Goal: Use online tool/utility

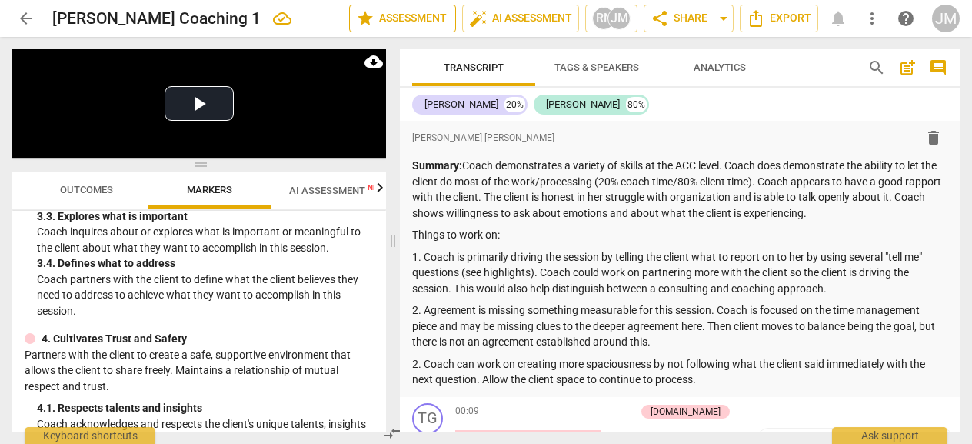
click at [402, 23] on span "star Assessment" at bounding box center [402, 18] width 93 height 18
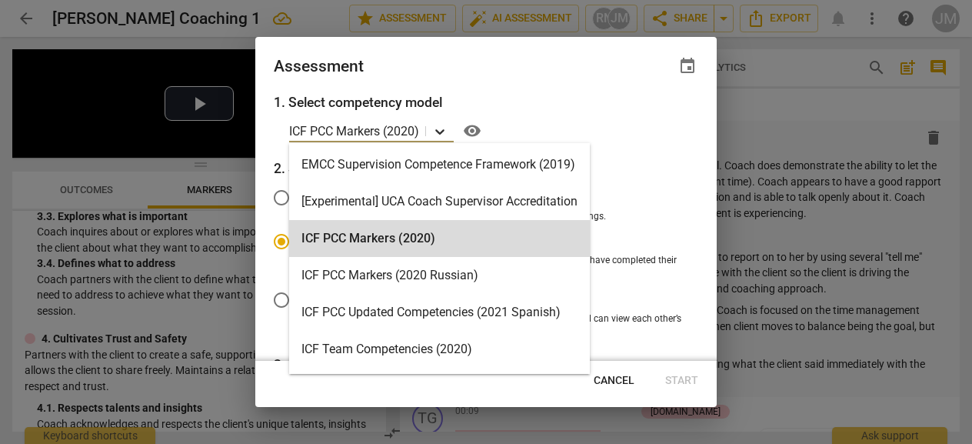
click at [442, 130] on icon at bounding box center [439, 131] width 15 height 15
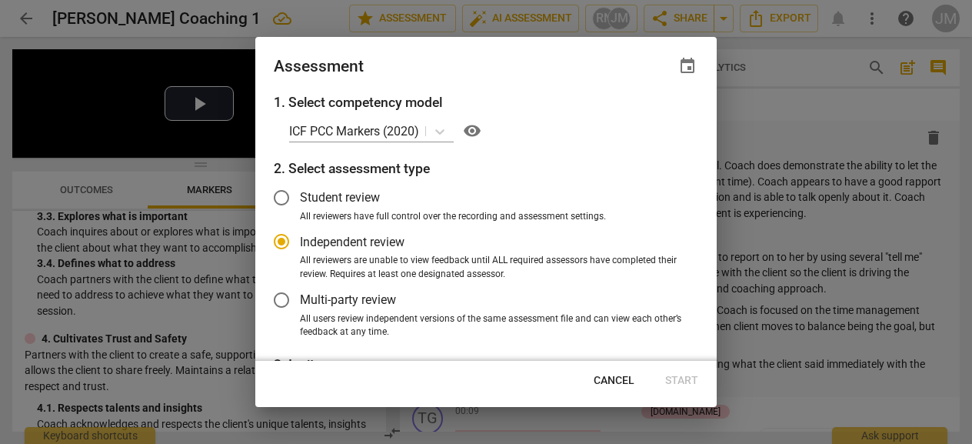
click at [619, 127] on div "ICF PCC Markers (2020) visibility" at bounding box center [493, 130] width 409 height 25
click at [442, 132] on icon at bounding box center [439, 131] width 9 height 5
click at [779, 75] on div at bounding box center [486, 222] width 972 height 444
radio input "false"
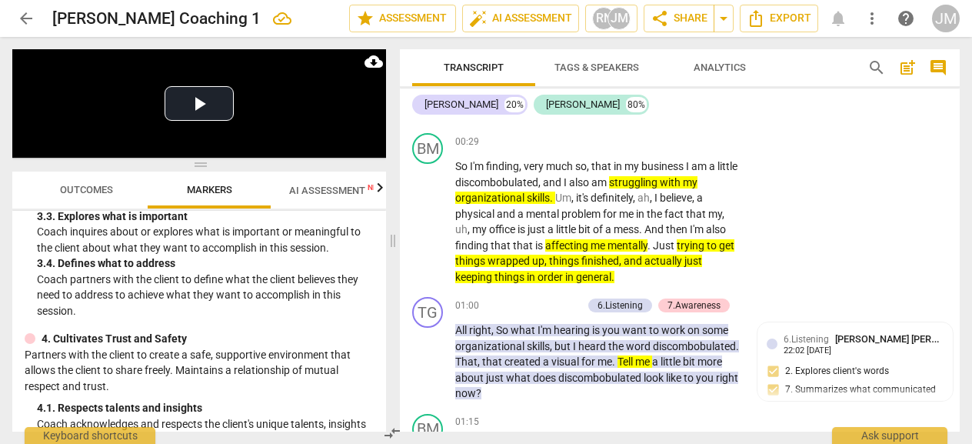
scroll to position [489, 0]
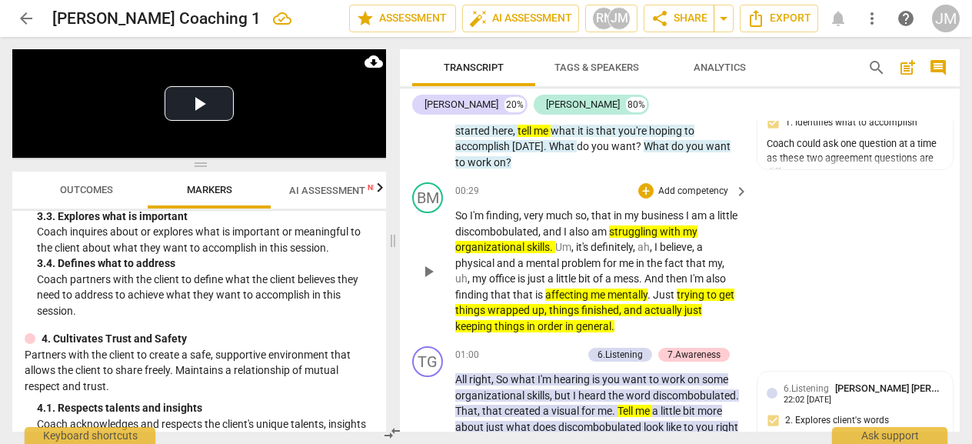
drag, startPoint x: 760, startPoint y: 245, endPoint x: 761, endPoint y: 232, distance: 13.1
click at [761, 232] on div "BM play_arrow pause 00:29 + Add competency keyboard_arrow_right So I'm finding …" at bounding box center [680, 258] width 560 height 164
click at [763, 210] on div "BM play_arrow pause 00:29 + Add competency keyboard_arrow_right So I'm finding …" at bounding box center [680, 258] width 560 height 164
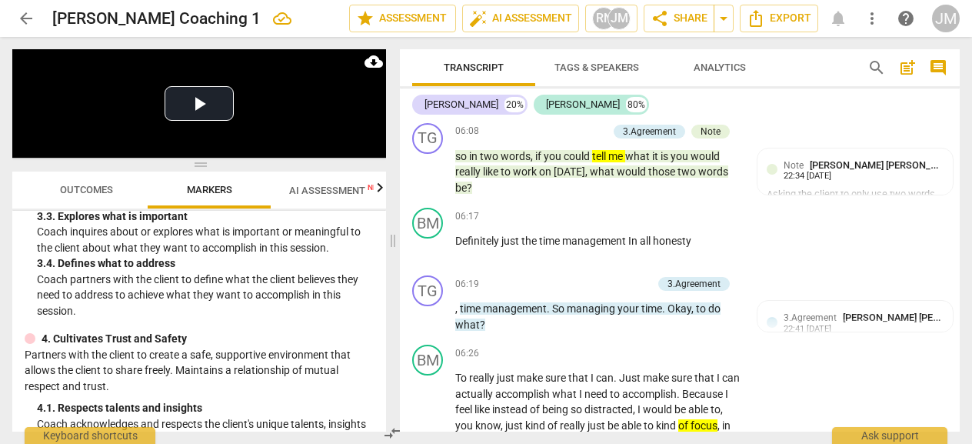
scroll to position [2497, 0]
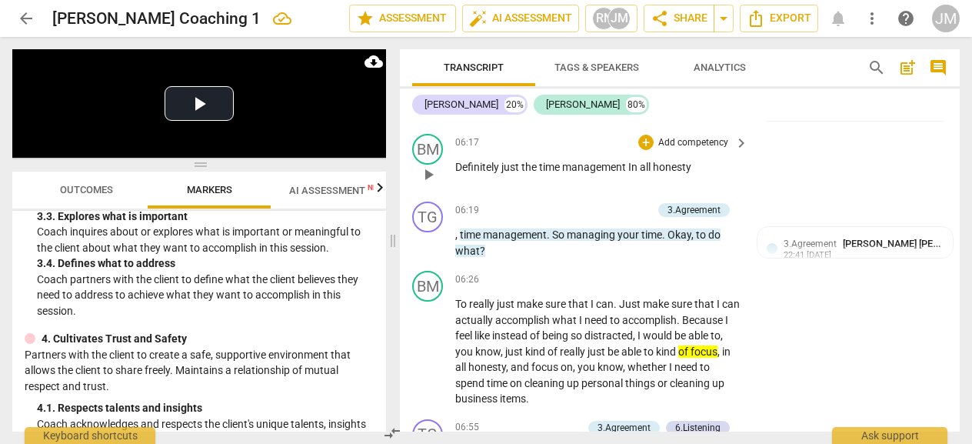
click at [949, 188] on div "BM play_arrow pause 06:17 + Add competency keyboard_arrow_right Definitely just…" at bounding box center [680, 162] width 560 height 68
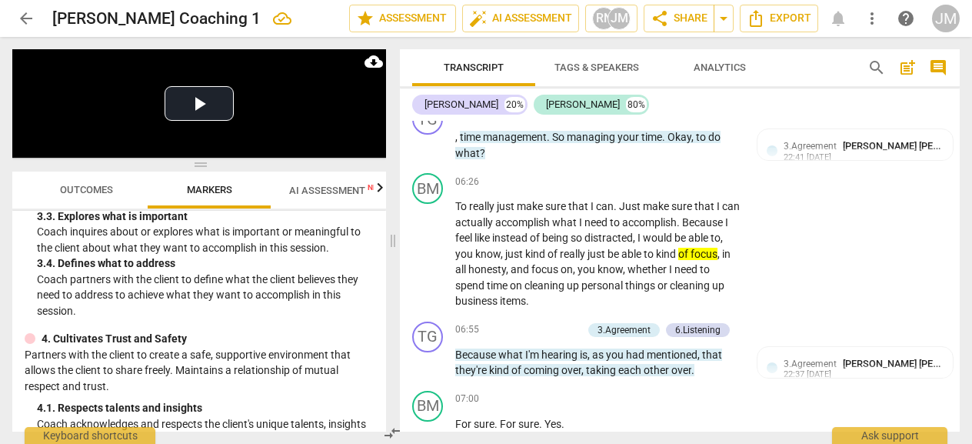
scroll to position [2619, 0]
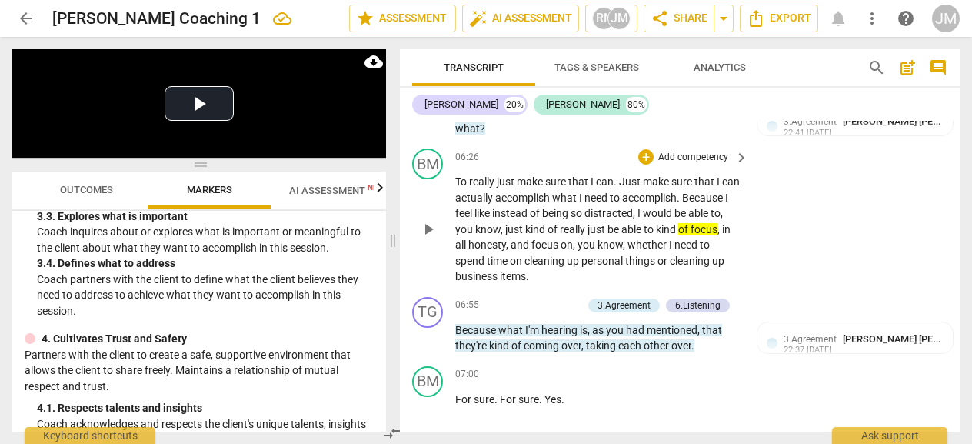
click at [949, 191] on div "BM play_arrow pause 06:26 + Add competency keyboard_arrow_right To really just …" at bounding box center [680, 216] width 560 height 148
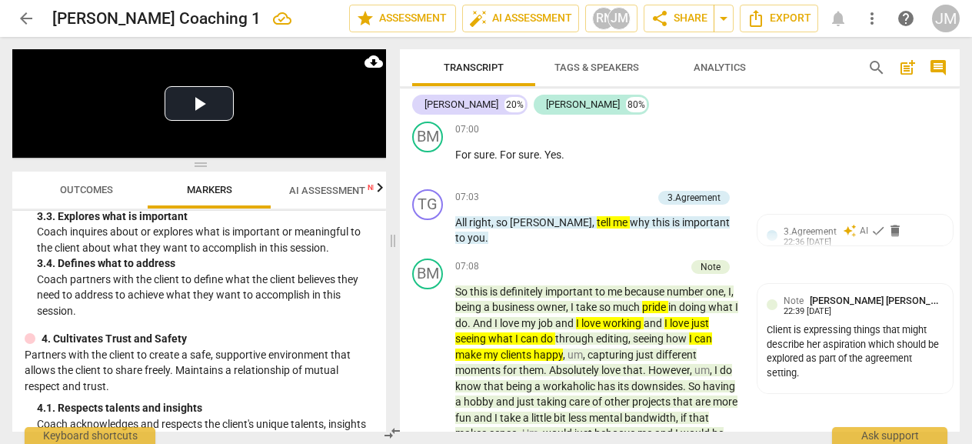
scroll to position [2962, 0]
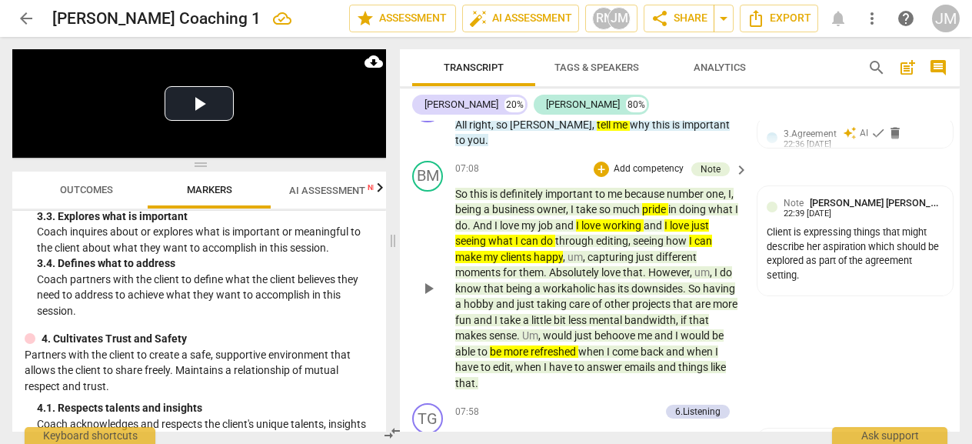
drag, startPoint x: 954, startPoint y: 188, endPoint x: 952, endPoint y: 204, distance: 15.5
click at [952, 204] on div "BM play_arrow pause 07:08 + Add competency Note keyboard_arrow_right So this is…" at bounding box center [680, 276] width 560 height 243
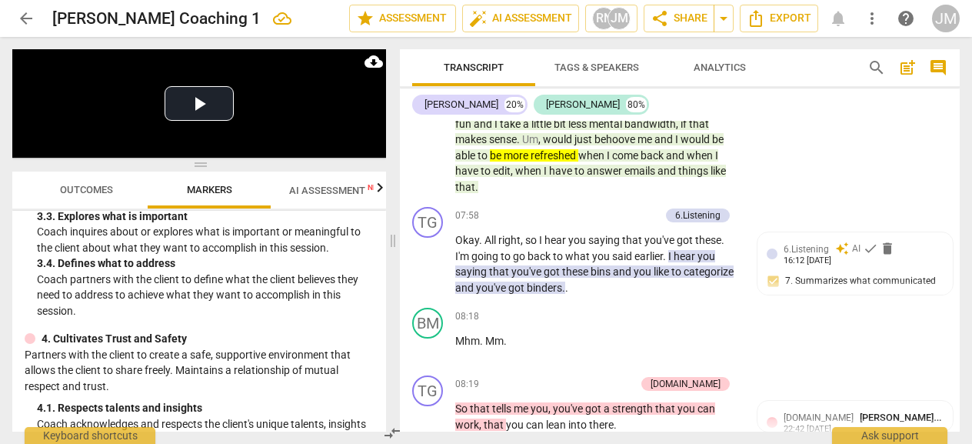
scroll to position [3182, 0]
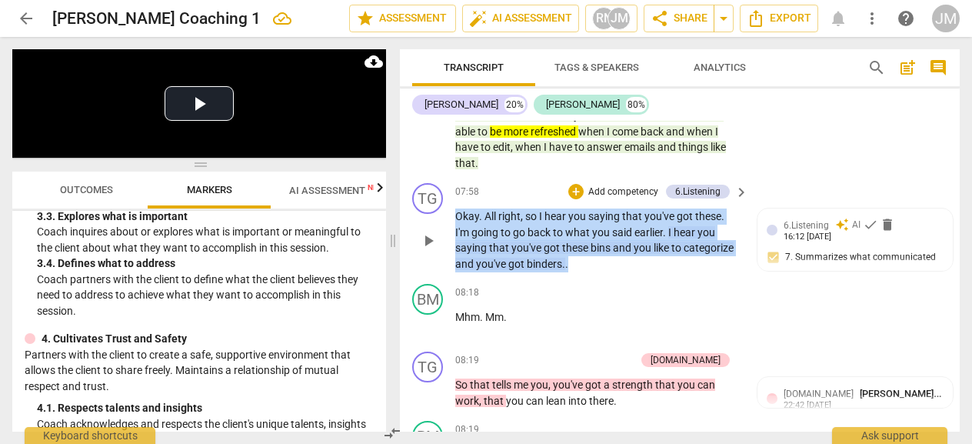
drag, startPoint x: 954, startPoint y: 195, endPoint x: 952, endPoint y: 207, distance: 11.8
click at [952, 207] on div "TG play_arrow pause 07:58 + Add competency 6.Listening keyboard_arrow_right Oka…" at bounding box center [680, 227] width 560 height 101
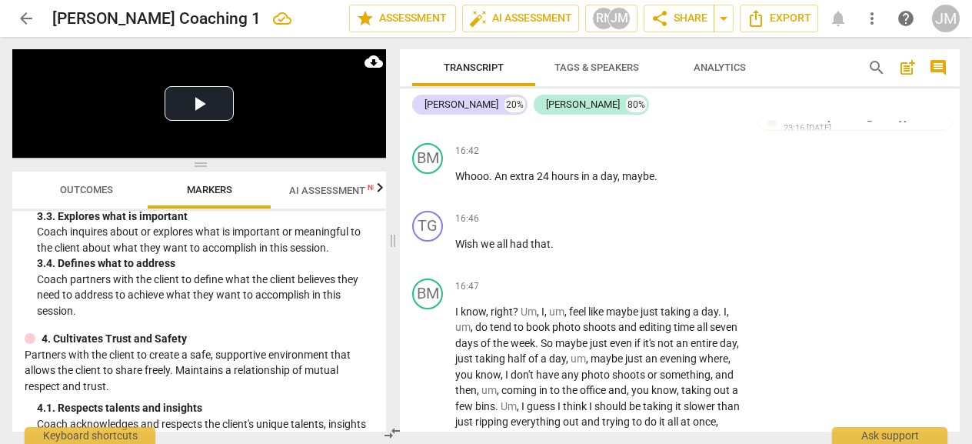
scroll to position [6854, 0]
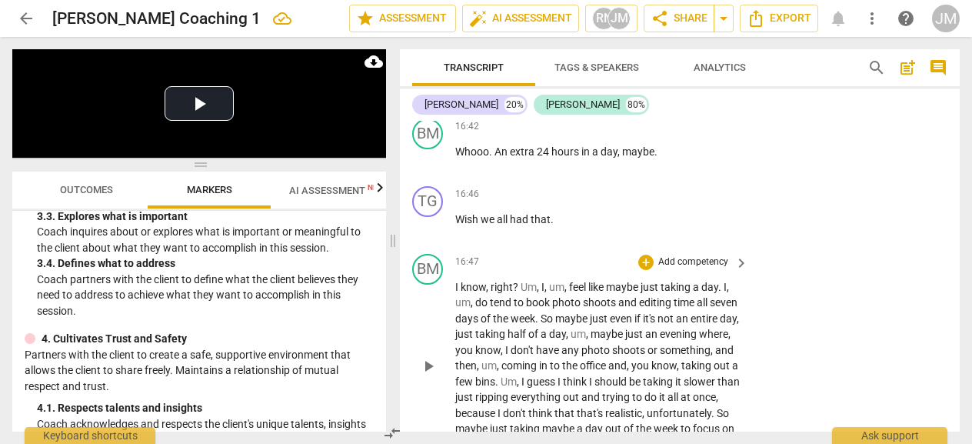
click at [952, 272] on div "BM play_arrow pause 16:47 + Add competency keyboard_arrow_right I know , right …" at bounding box center [680, 354] width 560 height 212
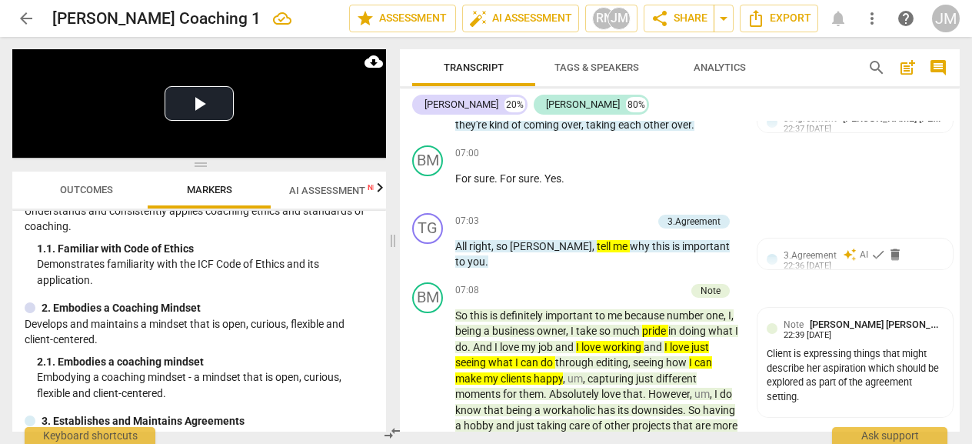
scroll to position [2815, 0]
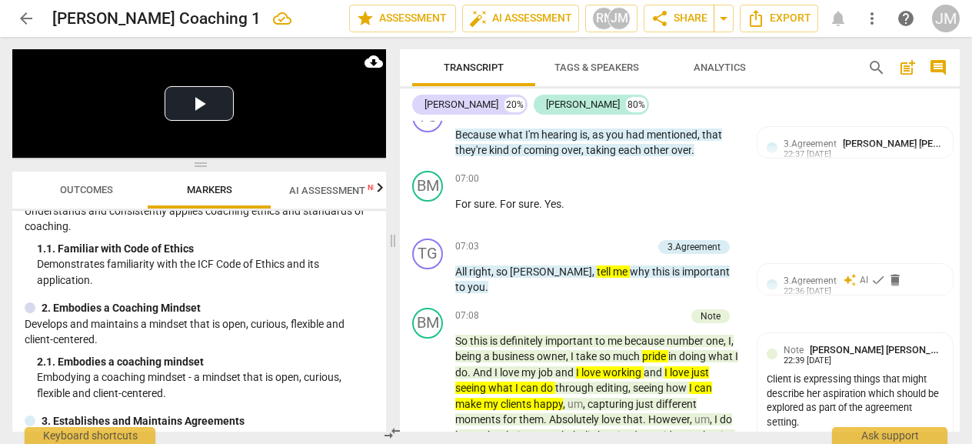
click at [105, 192] on span "Outcomes" at bounding box center [86, 190] width 53 height 12
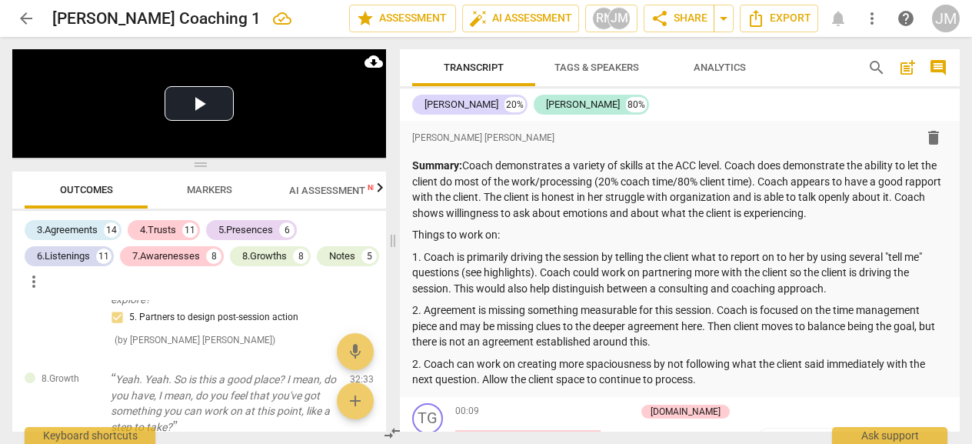
scroll to position [7928, 0]
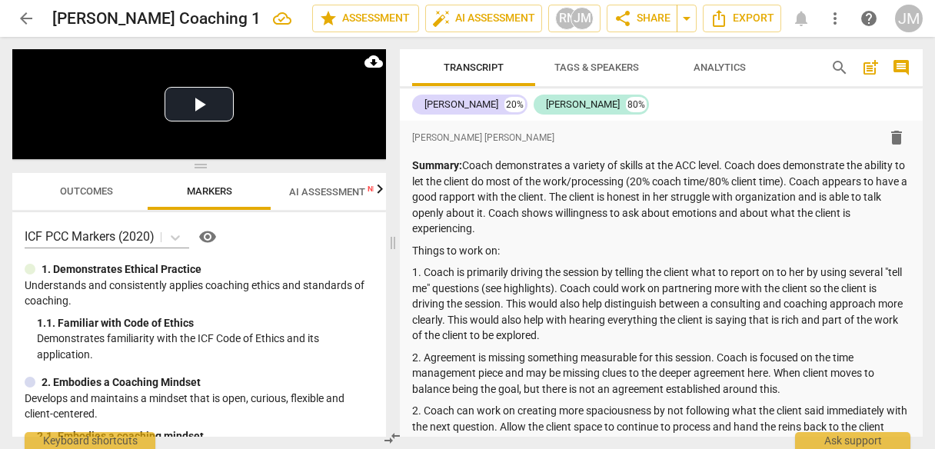
scroll to position [769, 0]
